Goal: Task Accomplishment & Management: Complete application form

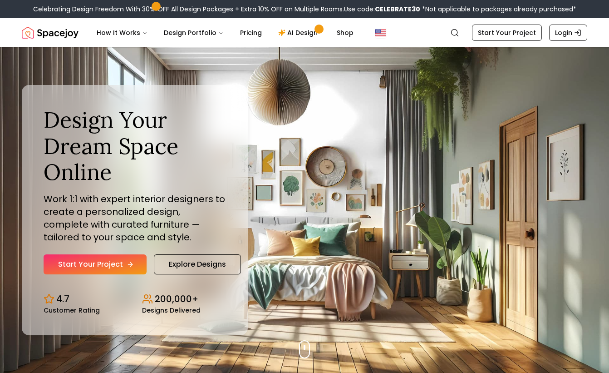
click at [104, 264] on link "Start Your Project" at bounding box center [95, 264] width 103 height 20
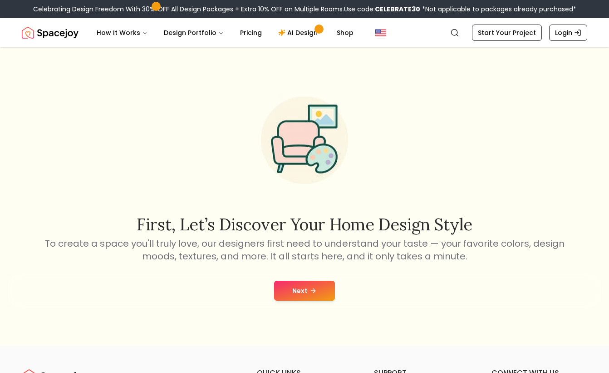
click at [295, 295] on button "Next" at bounding box center [304, 291] width 61 height 20
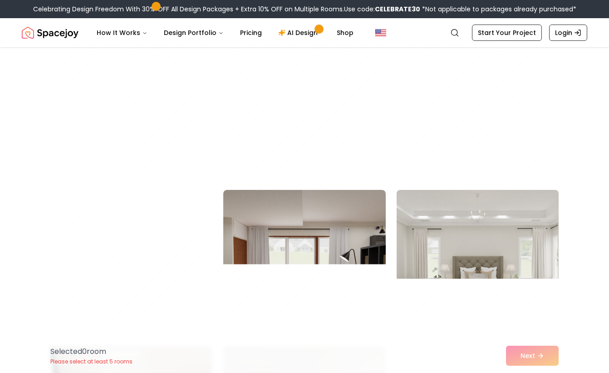
scroll to position [1496, 0]
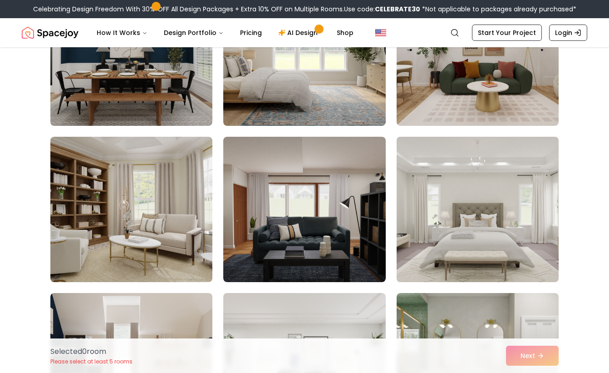
click at [494, 235] on img at bounding box center [478, 209] width 170 height 153
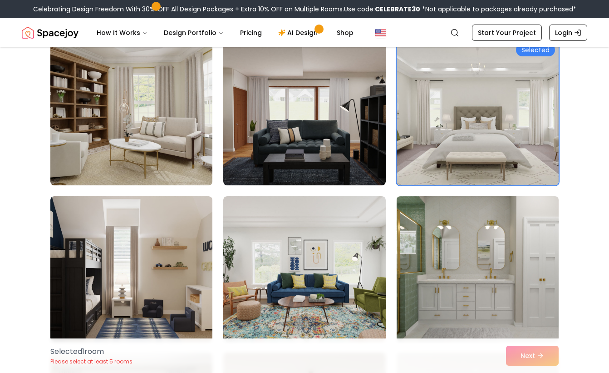
click at [488, 252] on img at bounding box center [478, 268] width 170 height 153
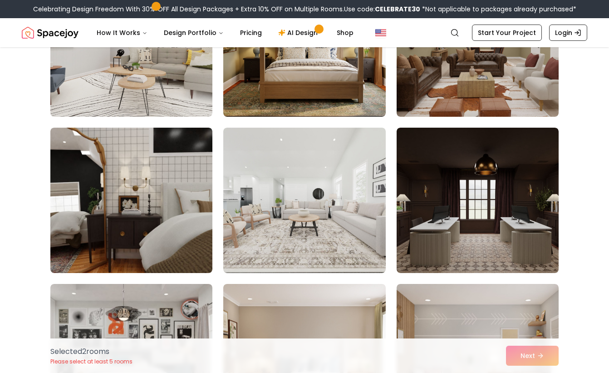
scroll to position [3281, 0]
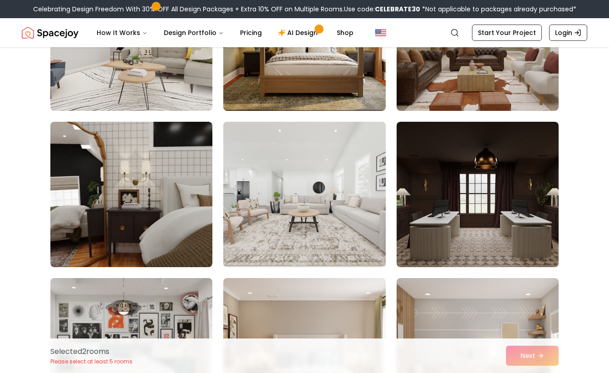
click at [346, 190] on img at bounding box center [304, 194] width 170 height 153
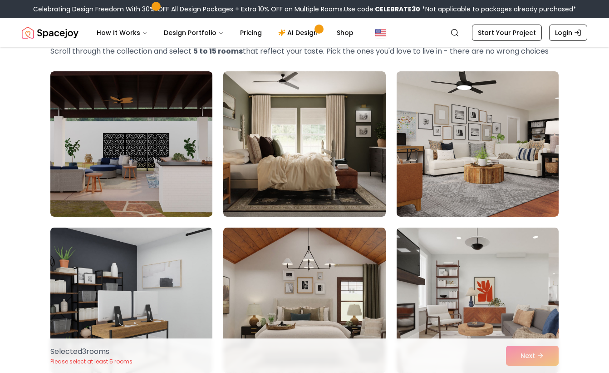
scroll to position [0, 0]
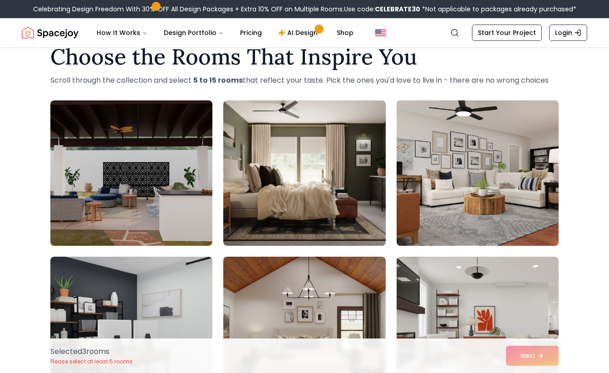
click at [459, 206] on img at bounding box center [478, 173] width 170 height 153
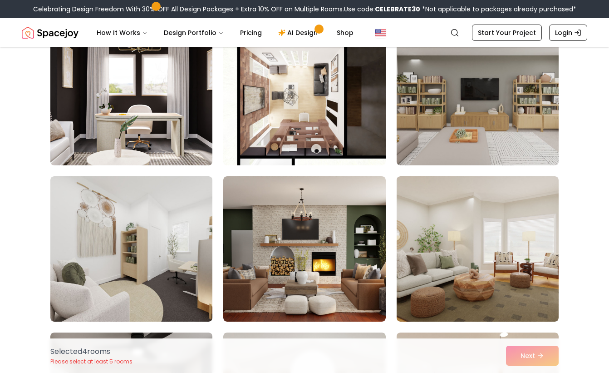
scroll to position [878, 0]
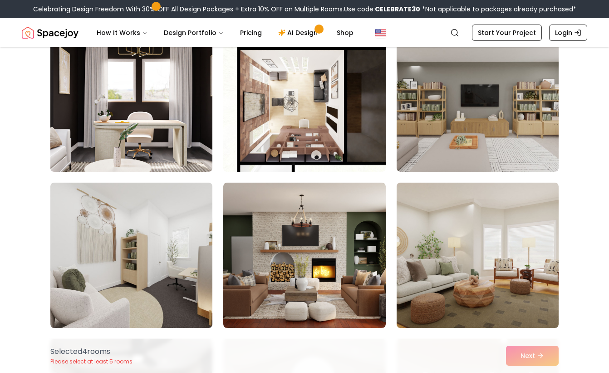
click at [164, 102] on img at bounding box center [131, 99] width 170 height 153
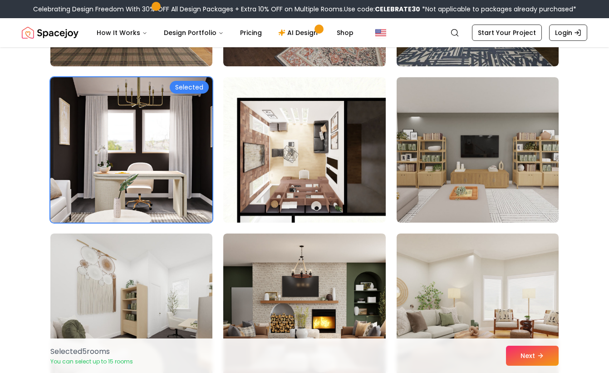
scroll to position [825, 0]
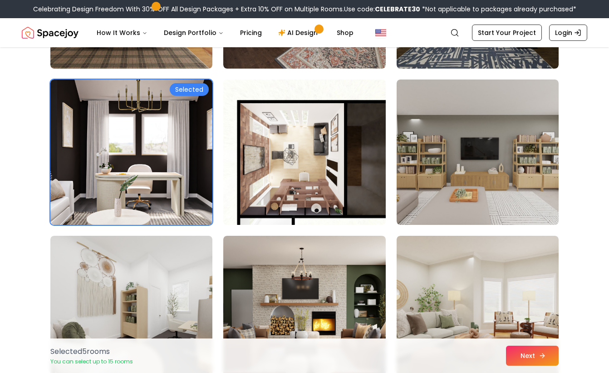
click at [523, 356] on button "Next" at bounding box center [532, 355] width 53 height 20
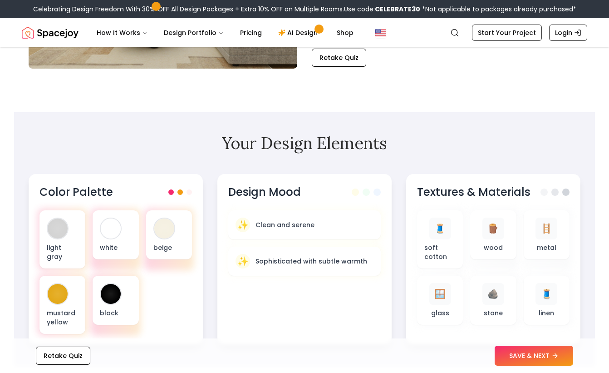
scroll to position [201, 0]
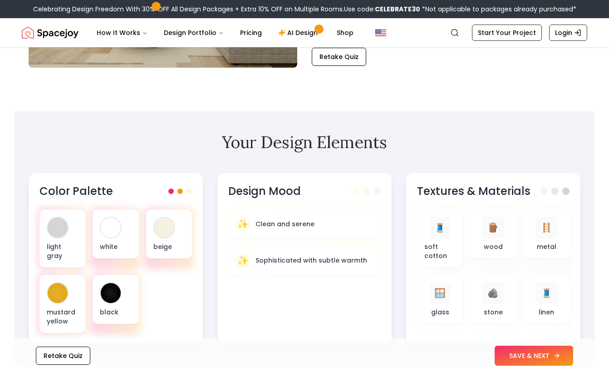
click at [516, 362] on button "SAVE & NEXT" at bounding box center [534, 355] width 79 height 20
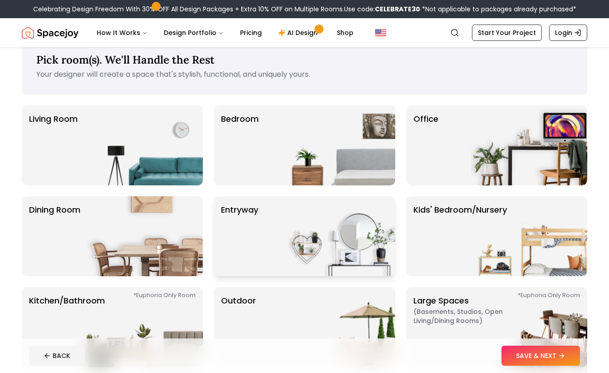
scroll to position [20, 0]
click at [310, 143] on img at bounding box center [337, 146] width 116 height 80
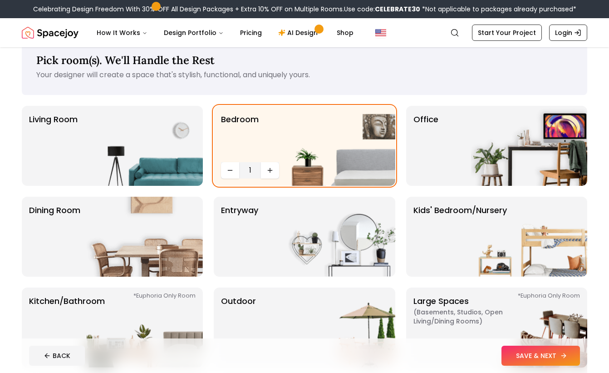
click at [557, 356] on button "SAVE & NEXT" at bounding box center [541, 355] width 79 height 20
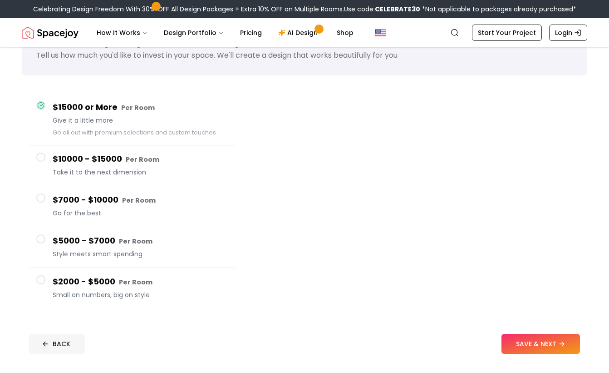
scroll to position [36, 0]
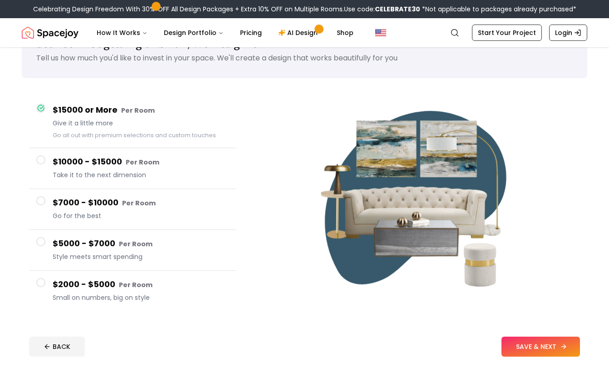
click at [532, 348] on button "SAVE & NEXT" at bounding box center [541, 346] width 79 height 20
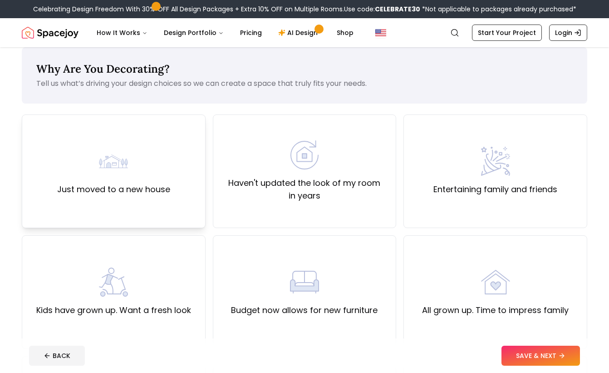
scroll to position [12, 0]
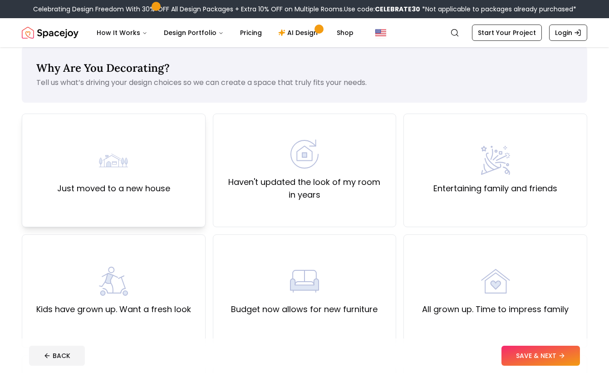
click at [144, 177] on div "Just moved to a new house" at bounding box center [113, 170] width 113 height 49
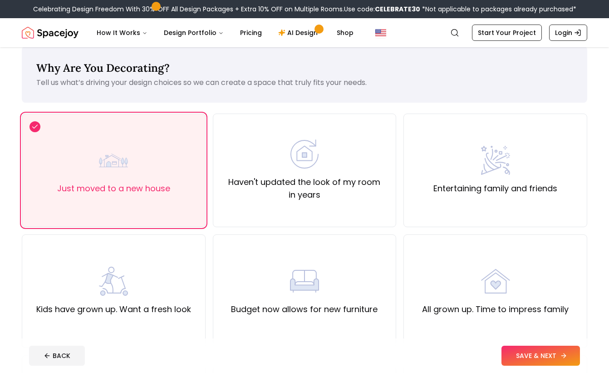
click at [563, 360] on button "SAVE & NEXT" at bounding box center [541, 355] width 79 height 20
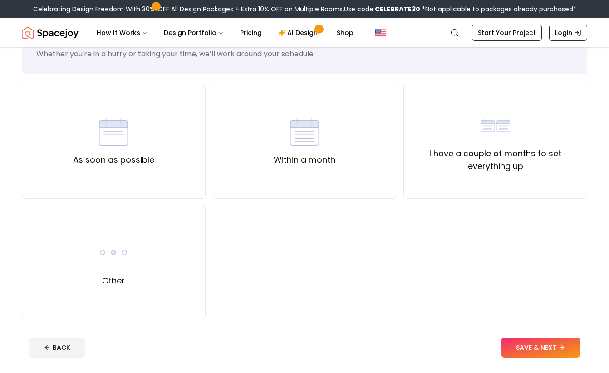
scroll to position [42, 0]
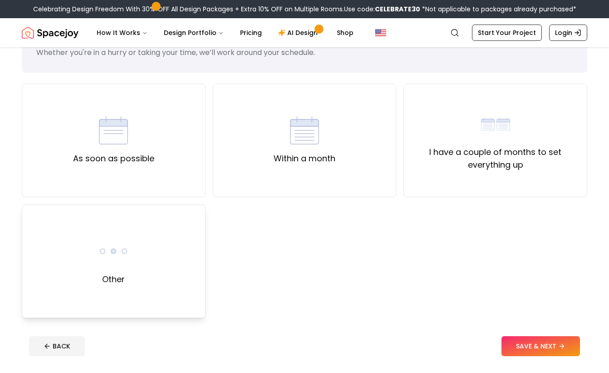
click at [164, 246] on div "Other" at bounding box center [114, 260] width 184 height 113
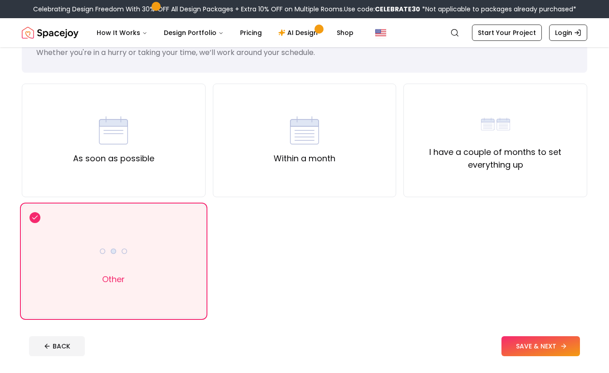
click at [550, 354] on button "SAVE & NEXT" at bounding box center [541, 346] width 79 height 20
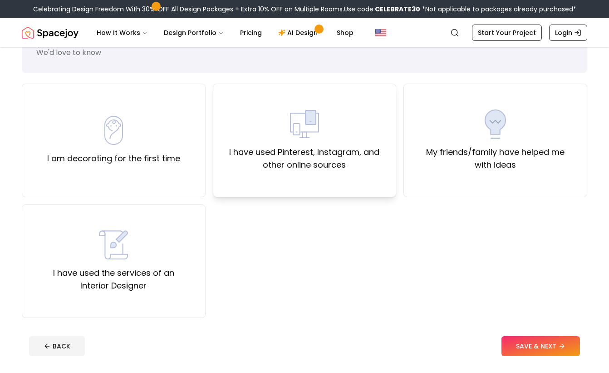
click at [323, 165] on label "I have used Pinterest, Instagram, and other online sources" at bounding box center [305, 158] width 168 height 25
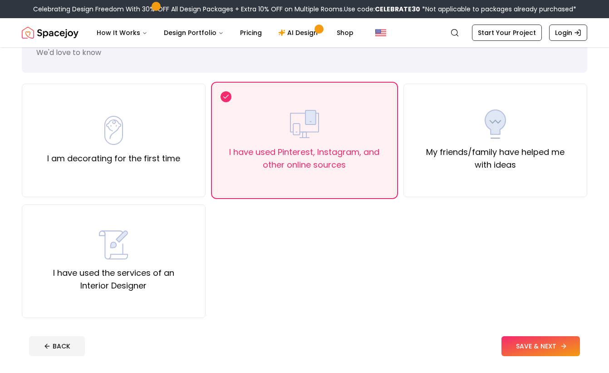
click at [537, 346] on button "SAVE & NEXT" at bounding box center [541, 346] width 79 height 20
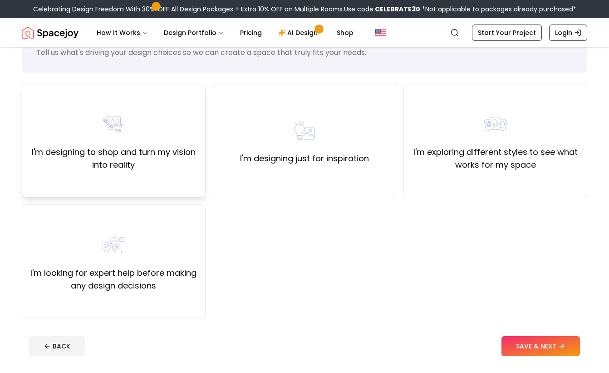
click at [142, 157] on label "I'm designing to shop and turn my vision into reality" at bounding box center [114, 158] width 168 height 25
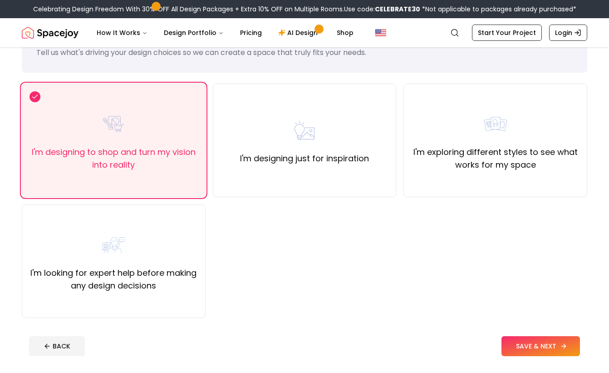
click at [531, 343] on button "SAVE & NEXT" at bounding box center [541, 346] width 79 height 20
